Goal: Transaction & Acquisition: Purchase product/service

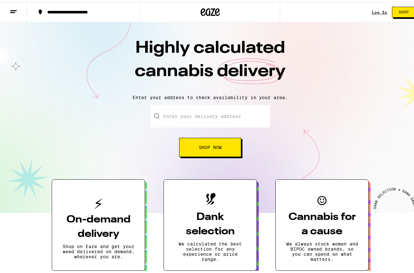
click at [208, 145] on span "Shop Now" at bounding box center [210, 145] width 23 height 4
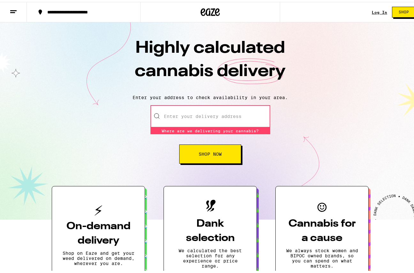
click at [245, 117] on input "Enter your delivery address" at bounding box center [211, 114] width 120 height 22
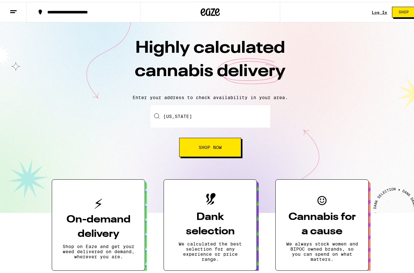
click at [223, 151] on button "Shop Now" at bounding box center [210, 145] width 62 height 19
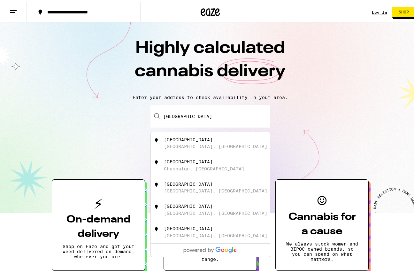
click at [233, 146] on div "[GEOGRAPHIC_DATA], [GEOGRAPHIC_DATA]" at bounding box center [221, 141] width 114 height 12
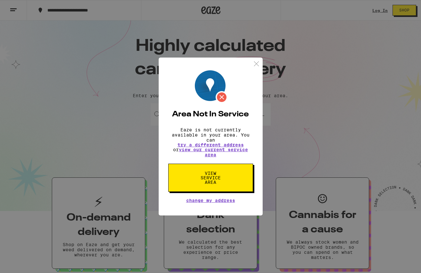
click at [255, 63] on img at bounding box center [256, 64] width 8 height 8
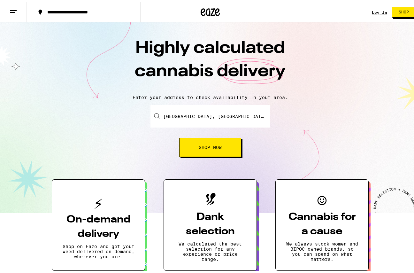
click at [225, 112] on input "[GEOGRAPHIC_DATA], [GEOGRAPHIC_DATA], [GEOGRAPHIC_DATA]" at bounding box center [211, 114] width 120 height 22
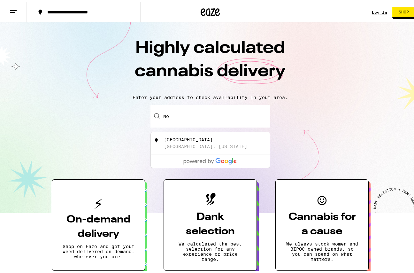
type input "N"
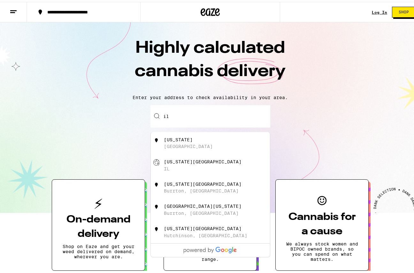
click at [224, 139] on div "[US_STATE] [GEOGRAPHIC_DATA]" at bounding box center [221, 141] width 114 height 12
type input "[US_STATE]"
